Goal: Navigation & Orientation: Find specific page/section

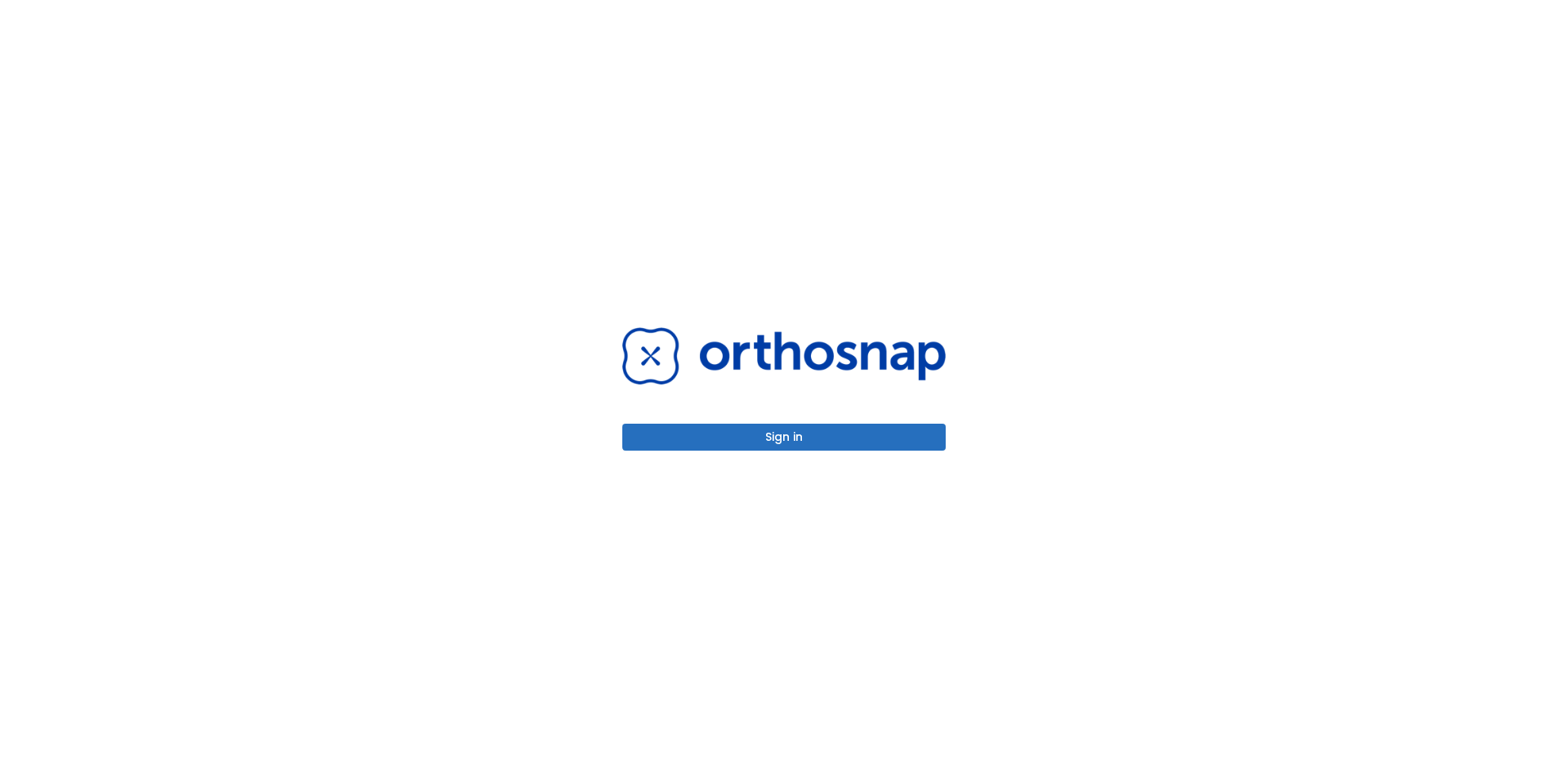
click at [885, 439] on button "Sign in" at bounding box center [784, 437] width 324 height 27
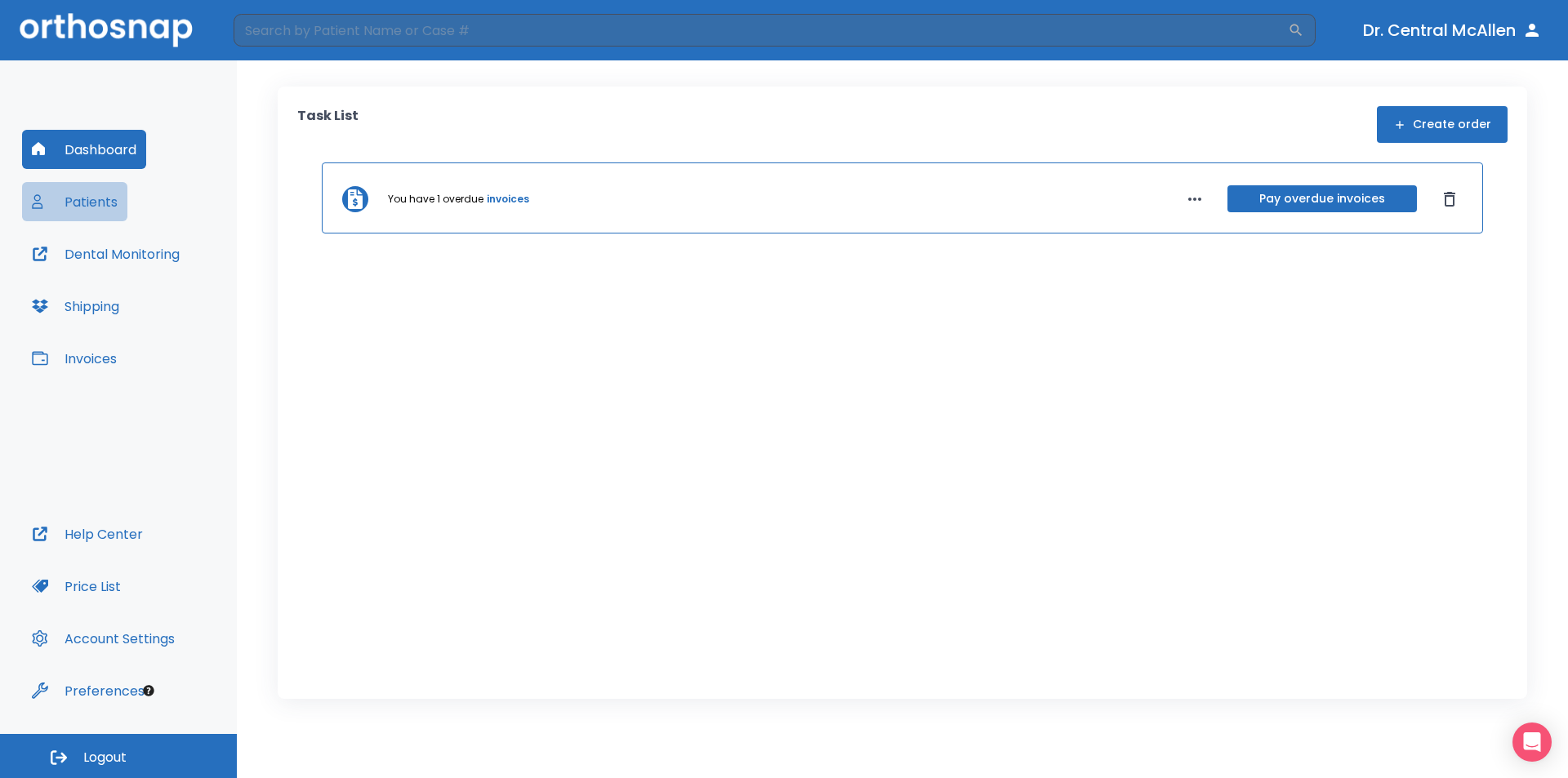
click at [79, 200] on button "Patients" at bounding box center [75, 202] width 106 height 40
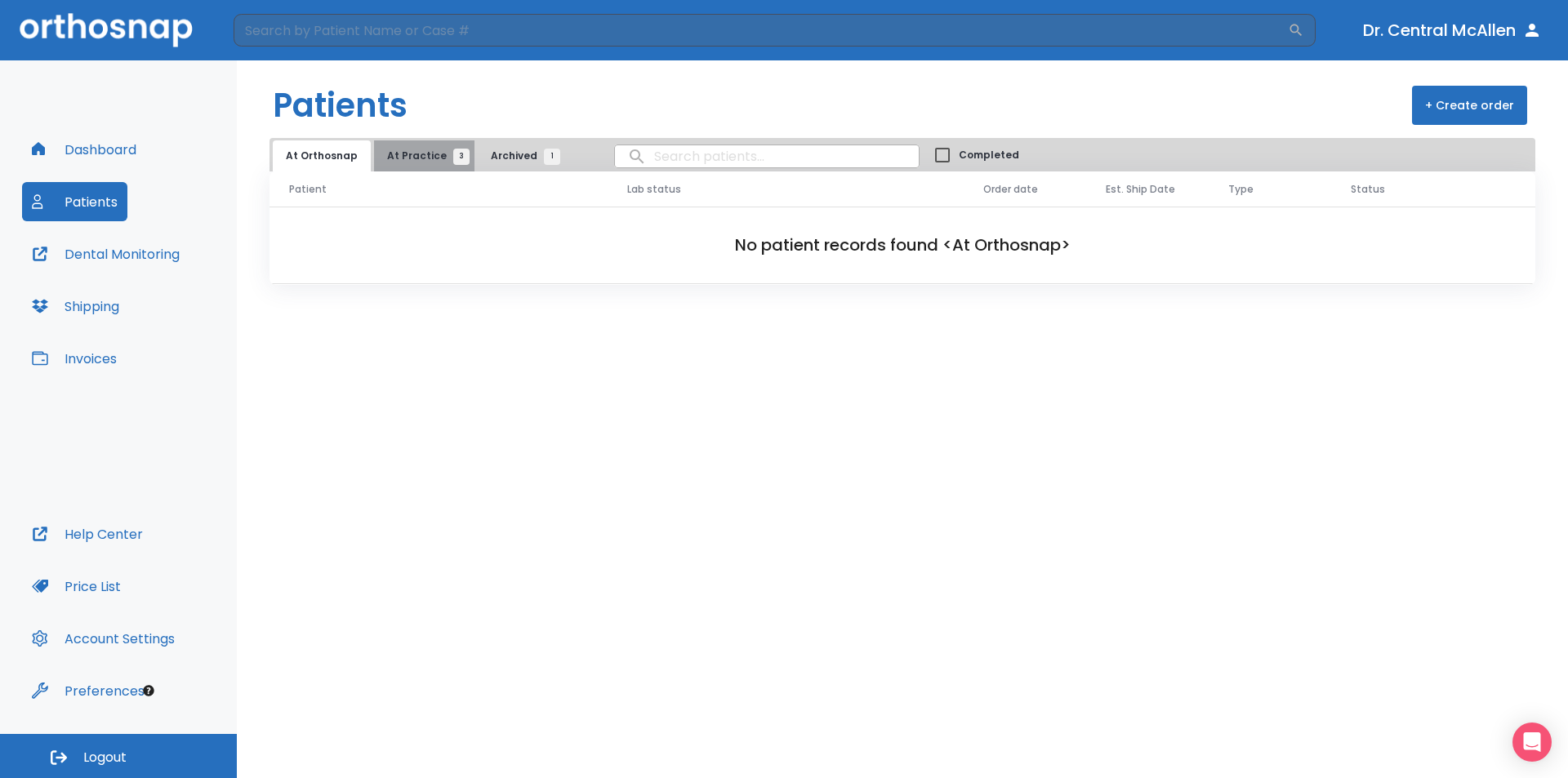
click at [441, 161] on span "At Practice 3" at bounding box center [424, 157] width 75 height 15
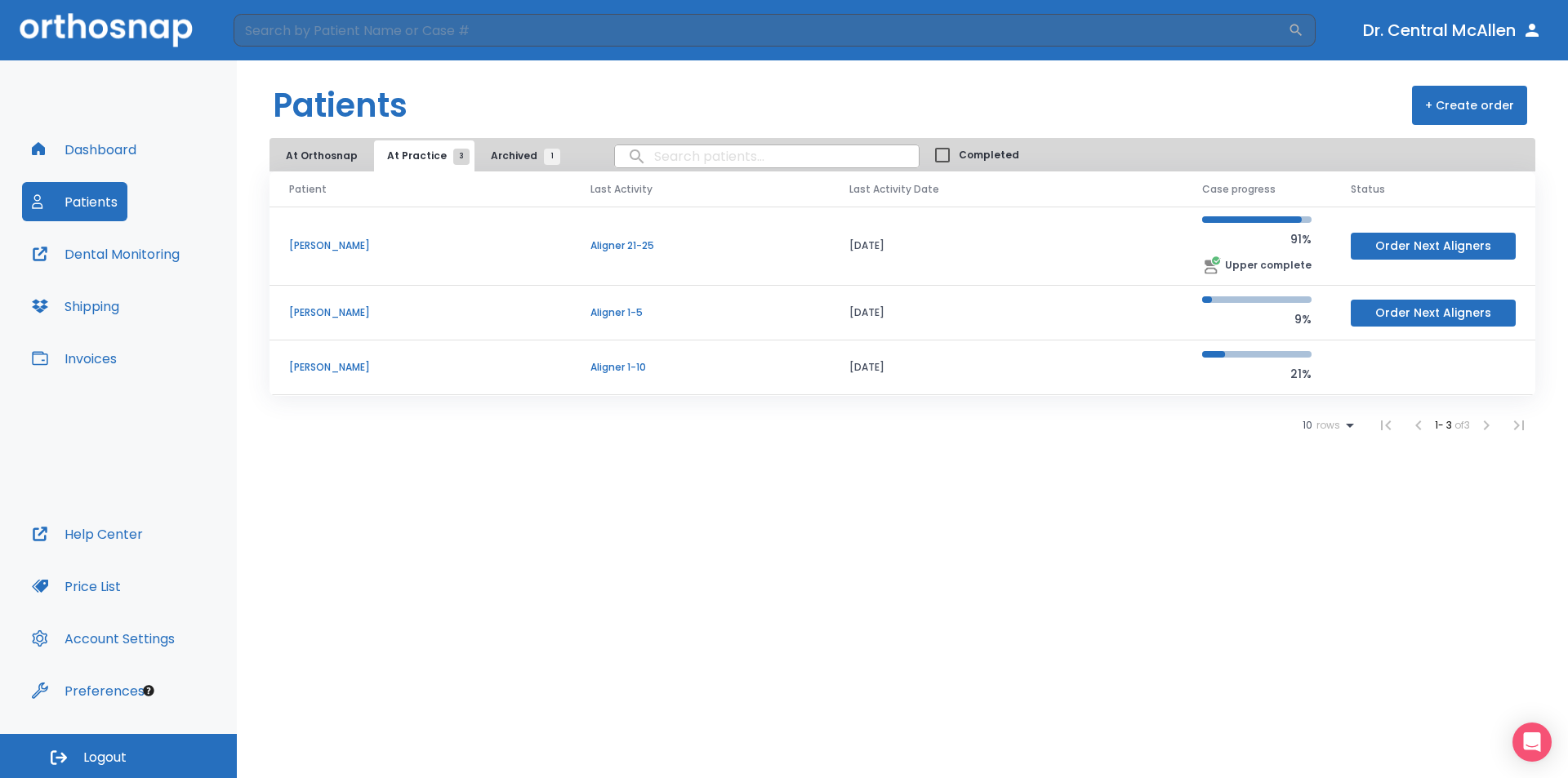
click at [109, 305] on button "Shipping" at bounding box center [75, 306] width 107 height 40
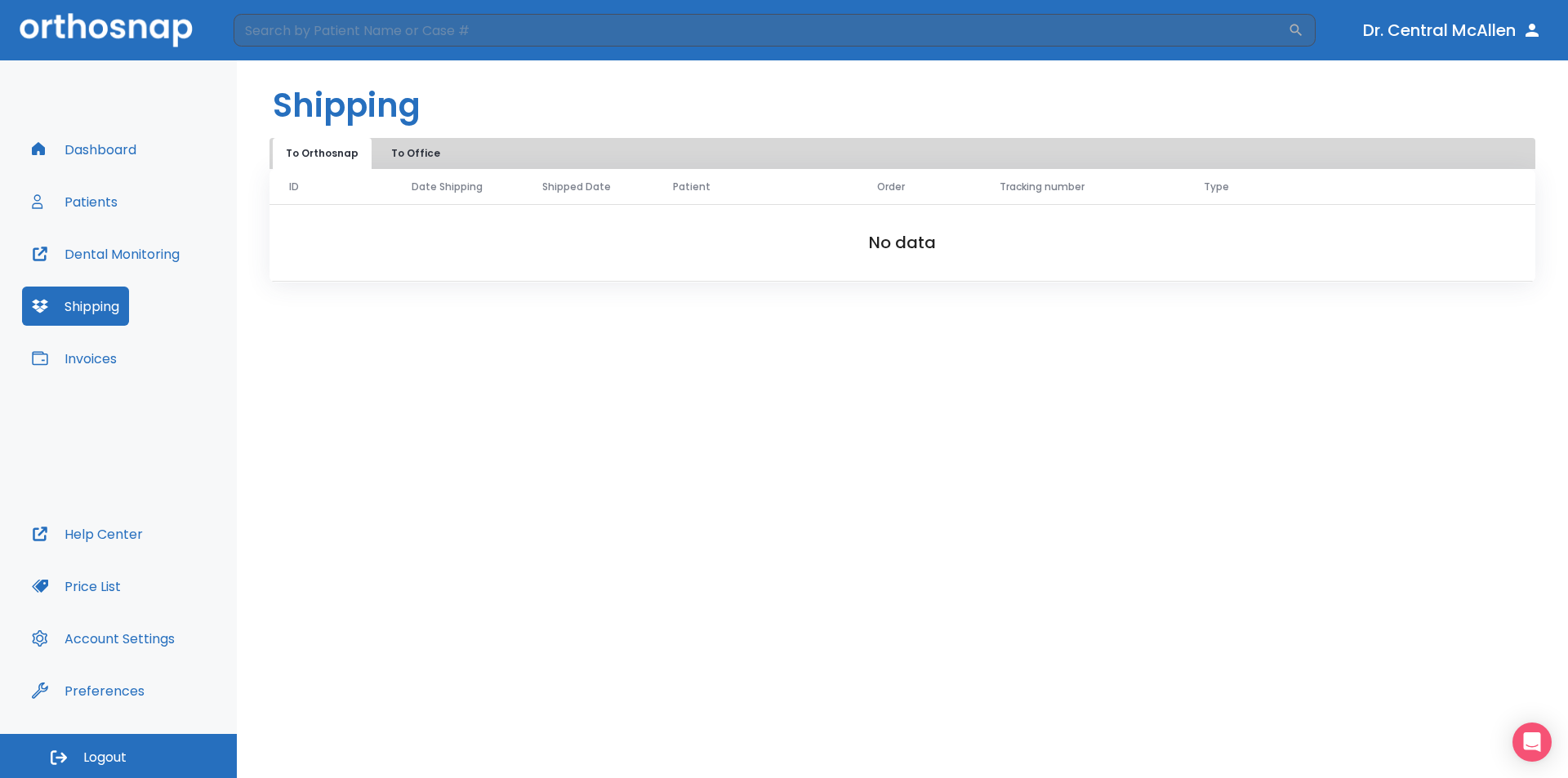
click at [90, 352] on button "Invoices" at bounding box center [74, 358] width 105 height 40
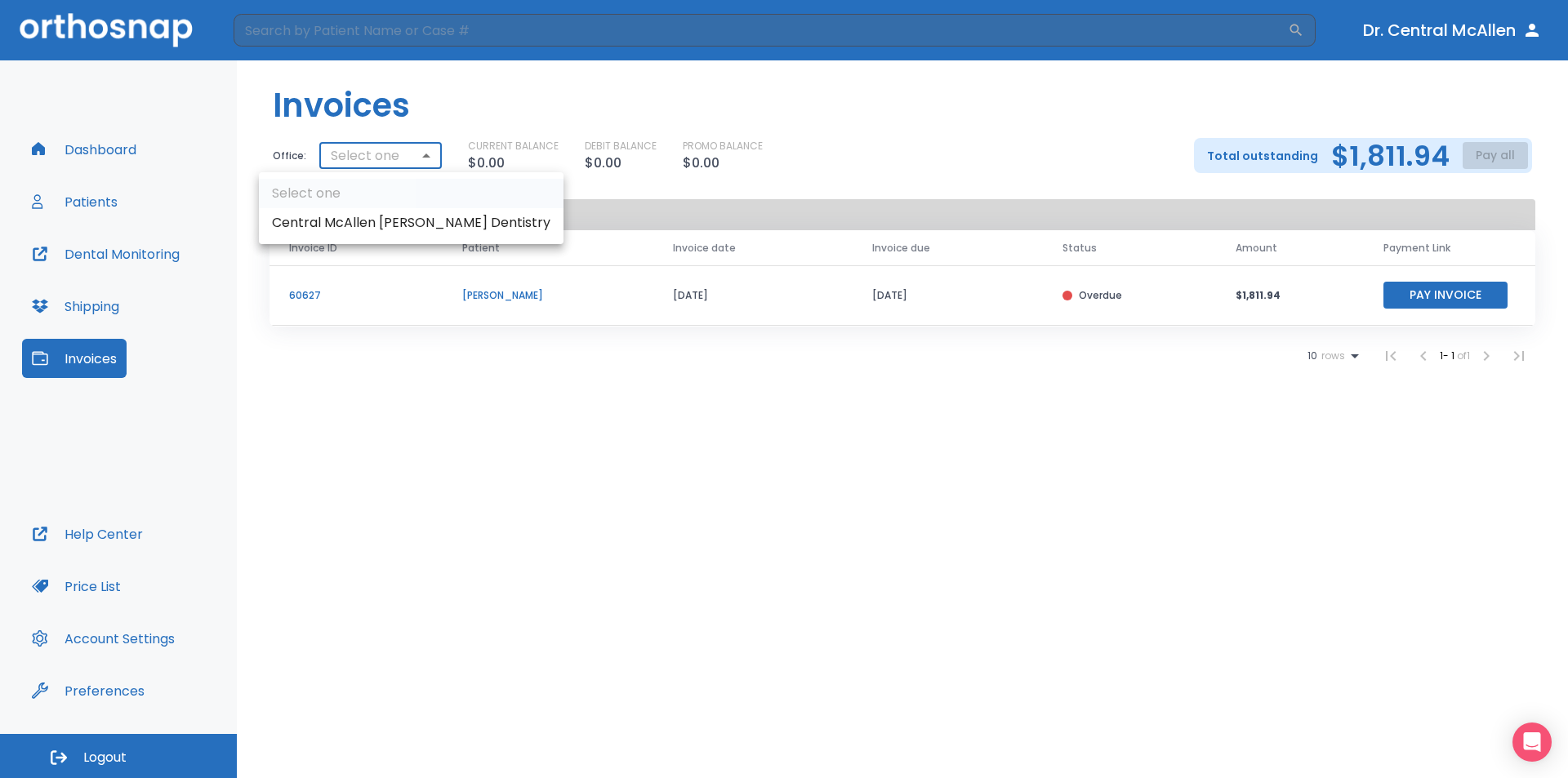
click at [413, 166] on body "​ Dr. Central McAllen Dashboard Patients Dental Monitoring Shipping Invoices He…" at bounding box center [784, 389] width 1568 height 778
click at [410, 166] on div at bounding box center [784, 389] width 1568 height 778
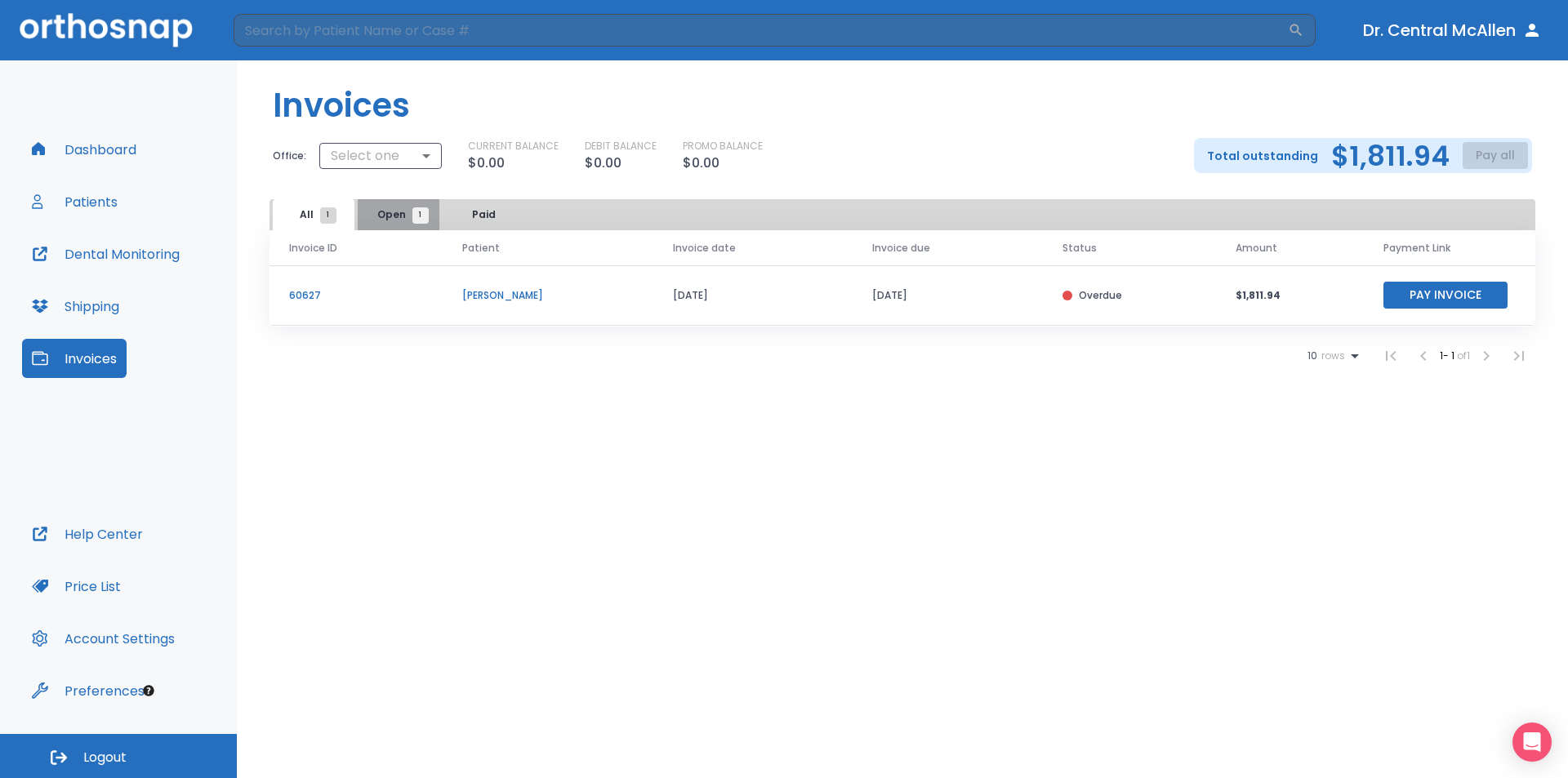
click at [397, 216] on span "Open 1" at bounding box center [399, 215] width 43 height 15
